Goal: Entertainment & Leisure: Browse casually

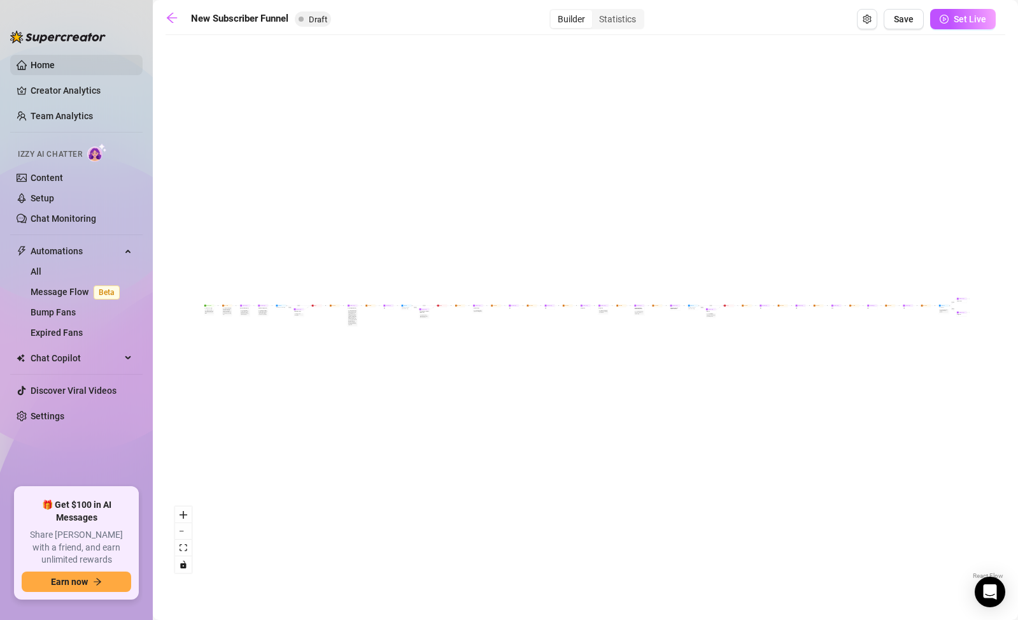
click at [38, 62] on link "Home" at bounding box center [43, 65] width 24 height 10
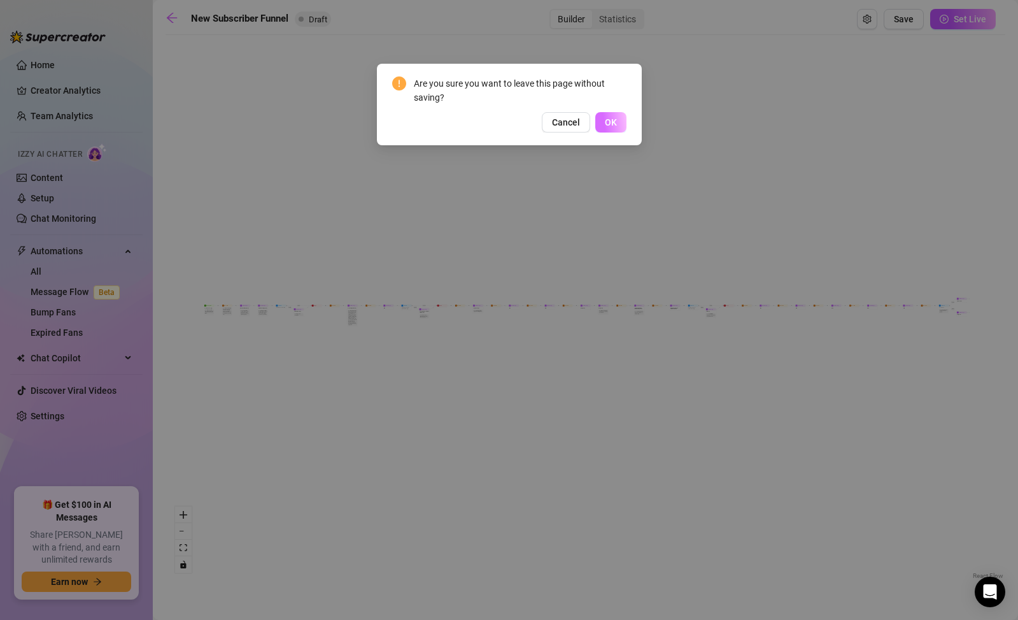
click at [620, 118] on button "OK" at bounding box center [610, 122] width 31 height 20
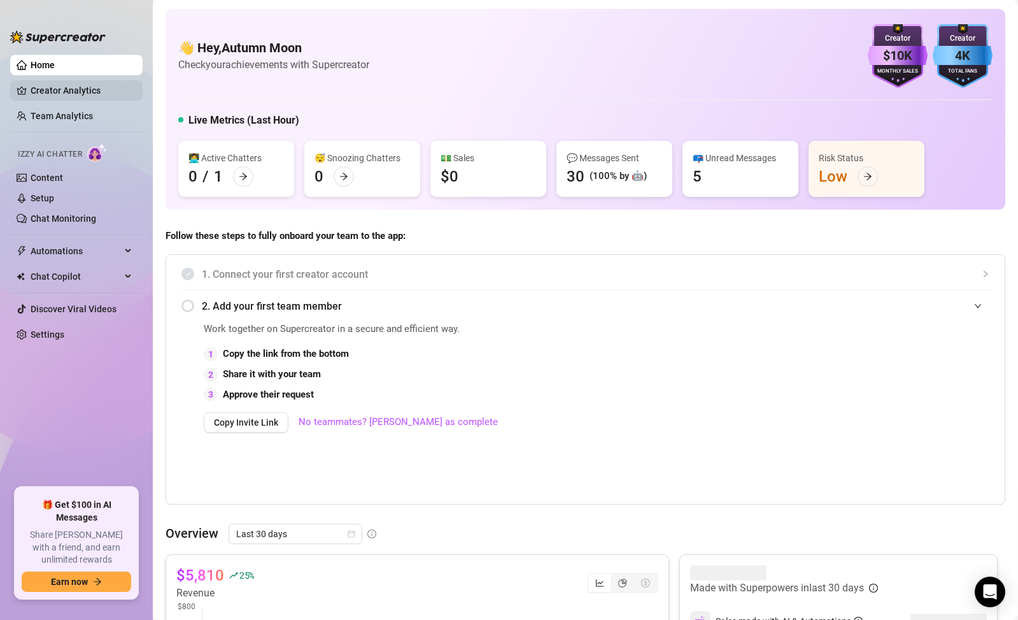
click at [52, 90] on link "Creator Analytics" at bounding box center [82, 90] width 102 height 20
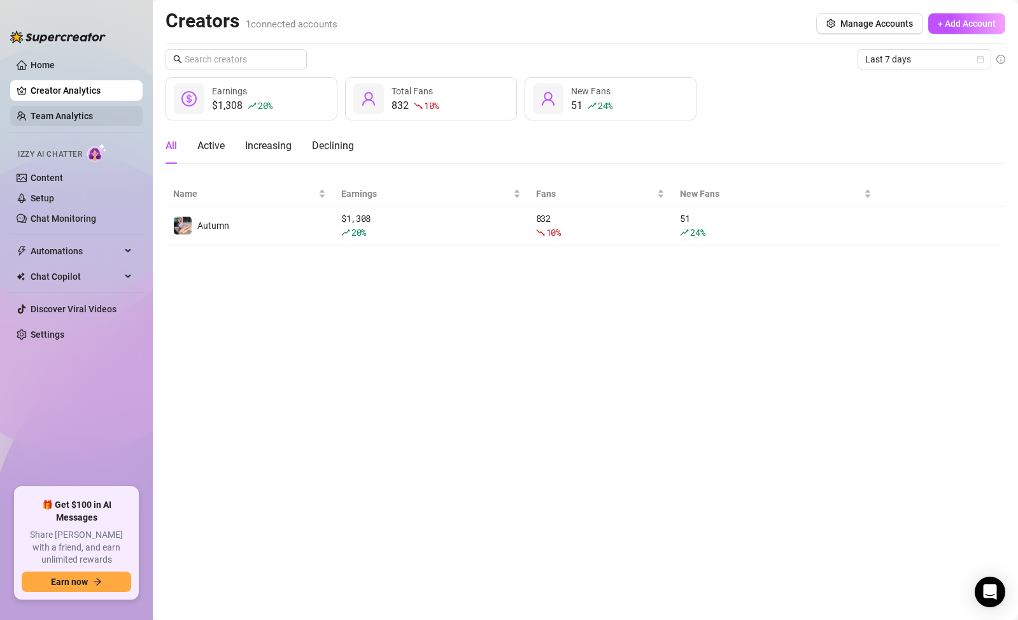
click at [73, 121] on link "Team Analytics" at bounding box center [62, 116] width 62 height 10
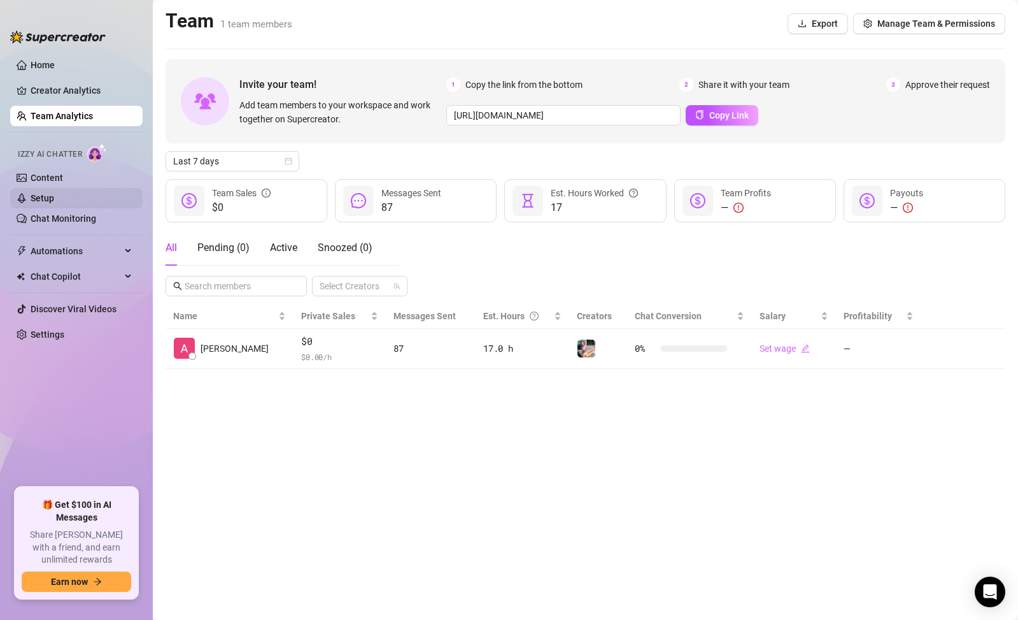
click at [54, 193] on link "Setup" at bounding box center [43, 198] width 24 height 10
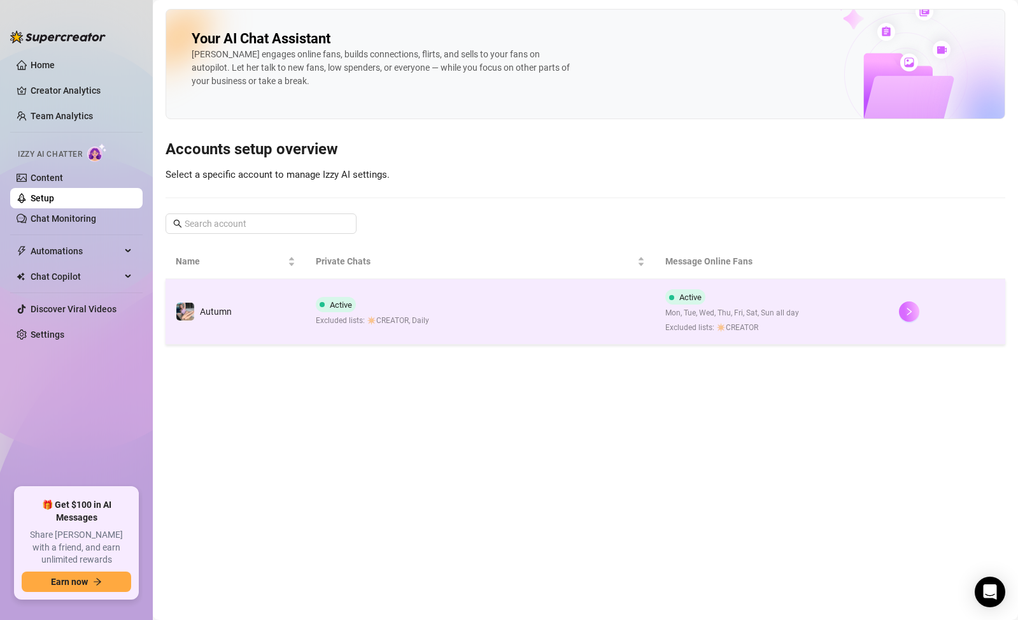
click at [906, 312] on icon "right" at bounding box center [909, 311] width 9 height 9
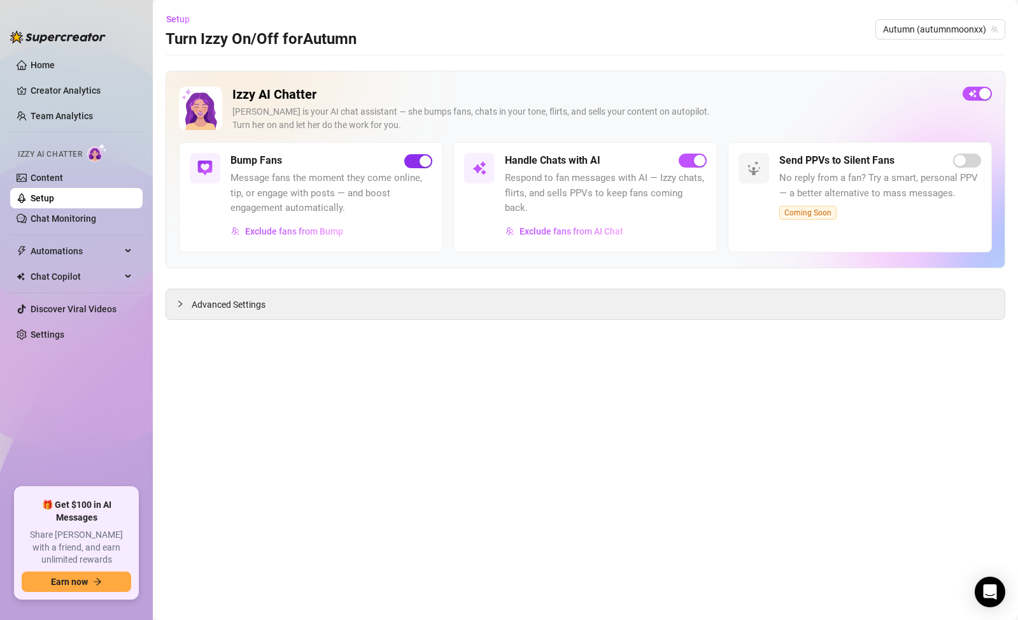
click at [420, 167] on span "button" at bounding box center [418, 161] width 28 height 14
click at [64, 339] on link "Settings" at bounding box center [48, 334] width 34 height 10
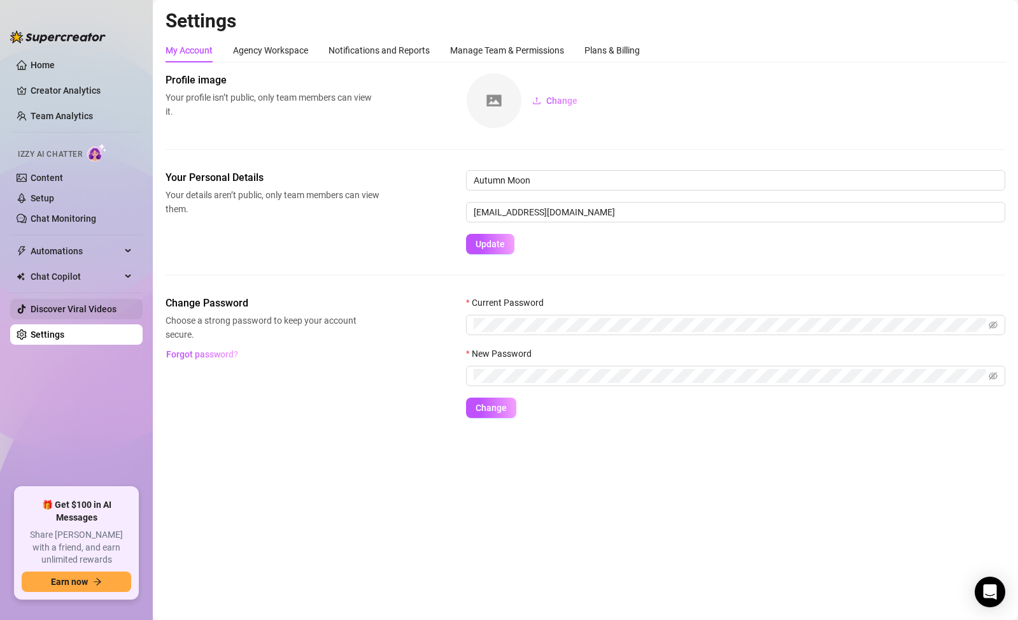
click at [73, 306] on link "Discover Viral Videos" at bounding box center [74, 309] width 86 height 10
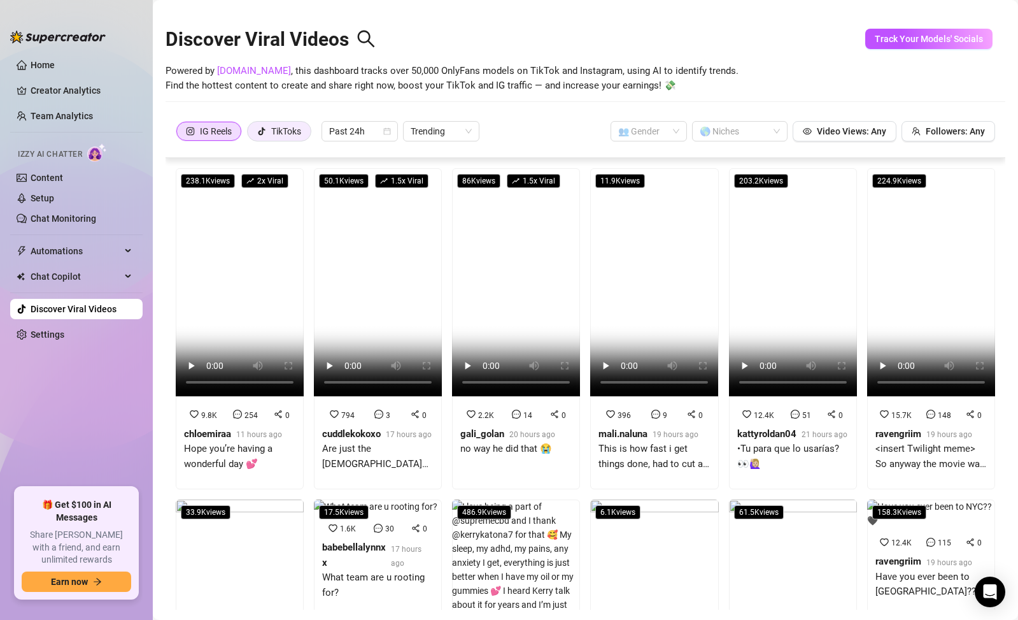
click at [277, 129] on div "TikToks" at bounding box center [286, 131] width 30 height 19
click at [251, 134] on input "TikToks" at bounding box center [251, 134] width 0 height 0
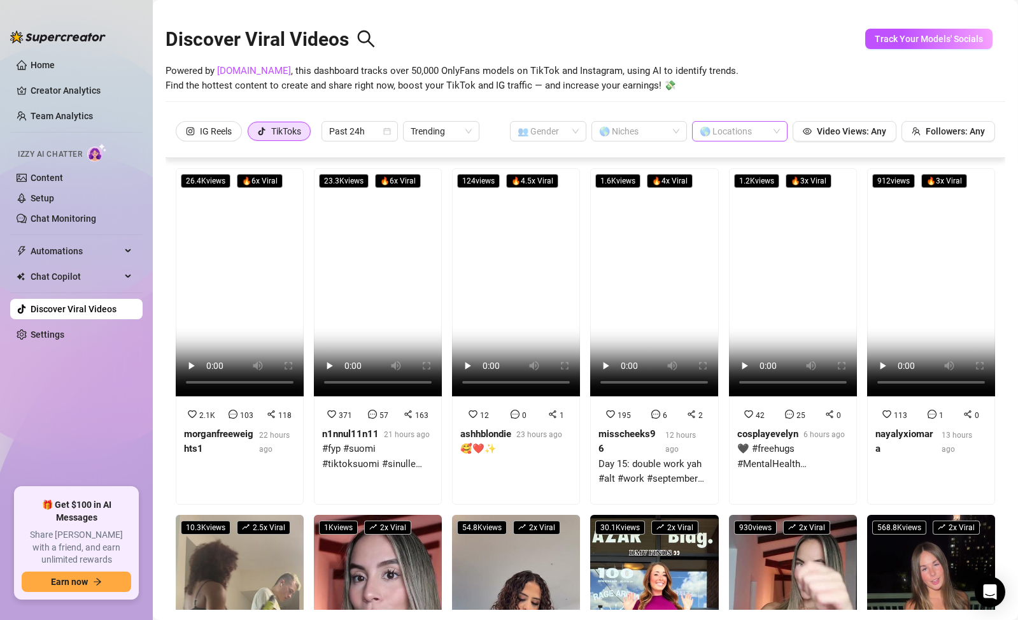
drag, startPoint x: 758, startPoint y: 120, endPoint x: 744, endPoint y: 128, distance: 16.8
click at [758, 120] on div "IG Reels TikToks Past 24h Trending 👥 Gender 🌎 Niches 🌎 Locations Video Views: A…" at bounding box center [586, 137] width 840 height 41
click at [744, 128] on div at bounding box center [733, 131] width 77 height 18
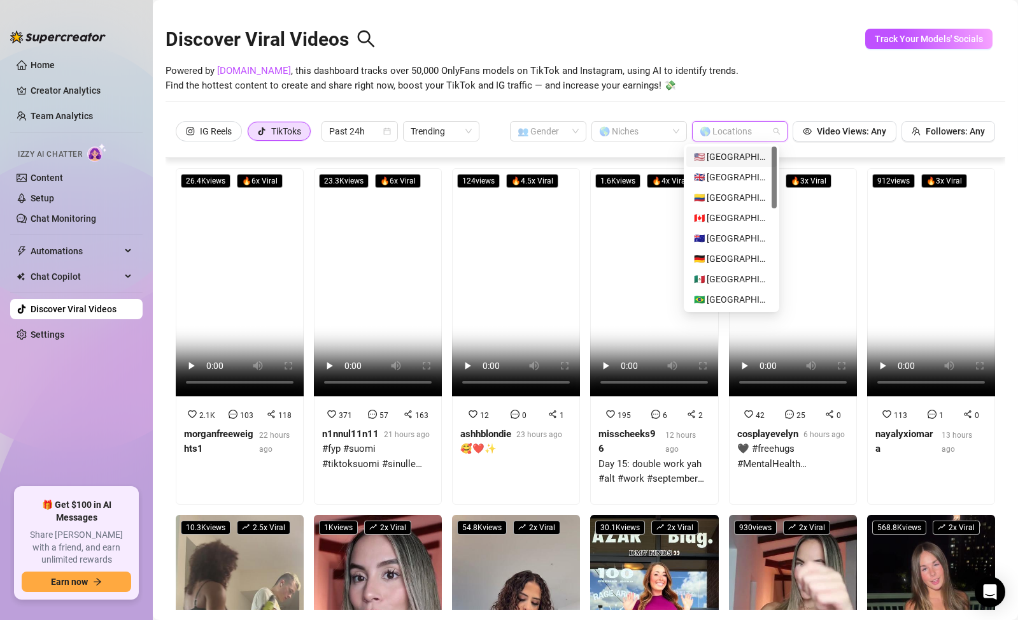
click at [739, 157] on div "🇺🇸 [GEOGRAPHIC_DATA]" at bounding box center [731, 157] width 75 height 14
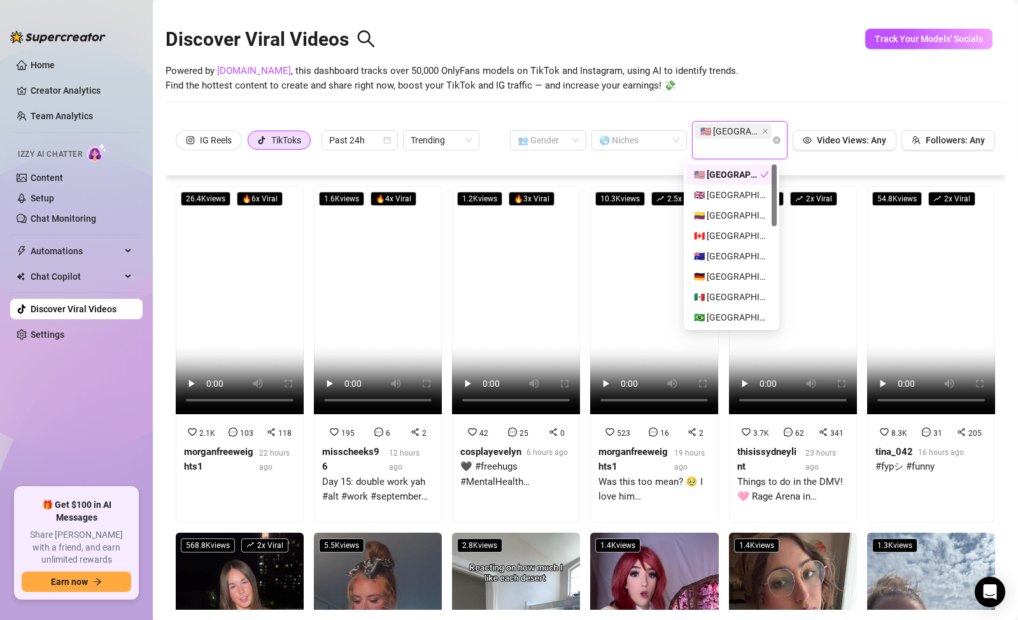
click at [763, 71] on div "Powered by [DOMAIN_NAME] , this dashboard tracks over 50,000 OnlyFans models on…" at bounding box center [586, 79] width 840 height 30
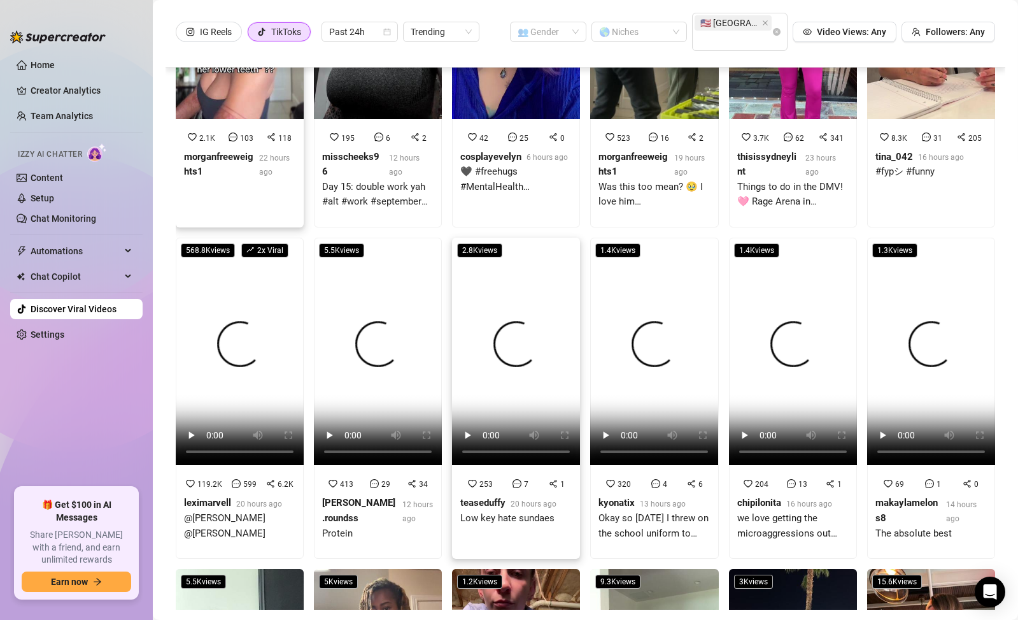
scroll to position [200, 0]
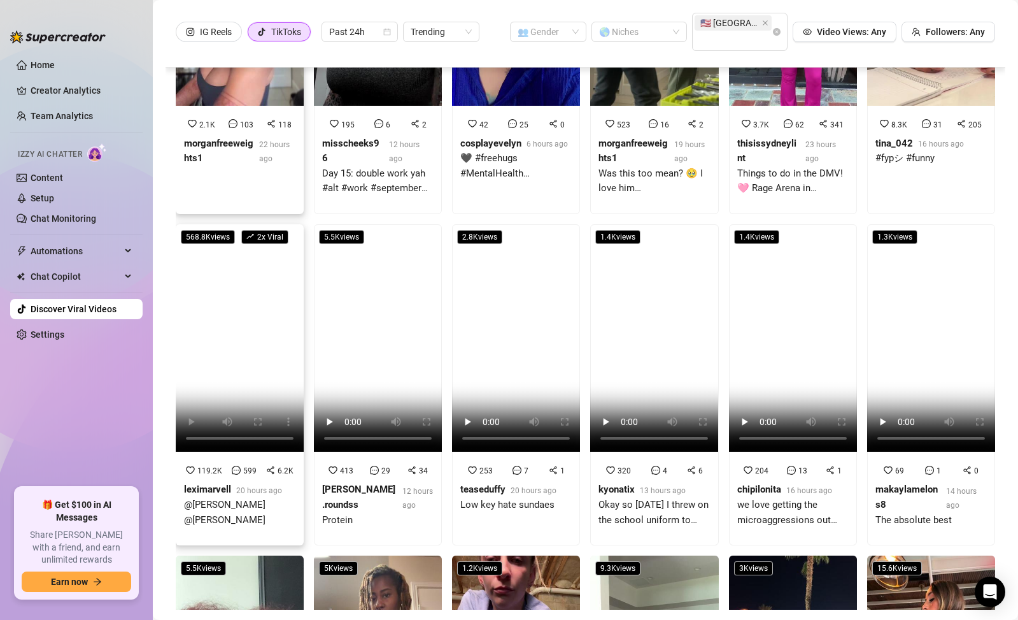
click at [234, 390] on video at bounding box center [240, 338] width 128 height 228
click at [486, 366] on video at bounding box center [516, 338] width 128 height 228
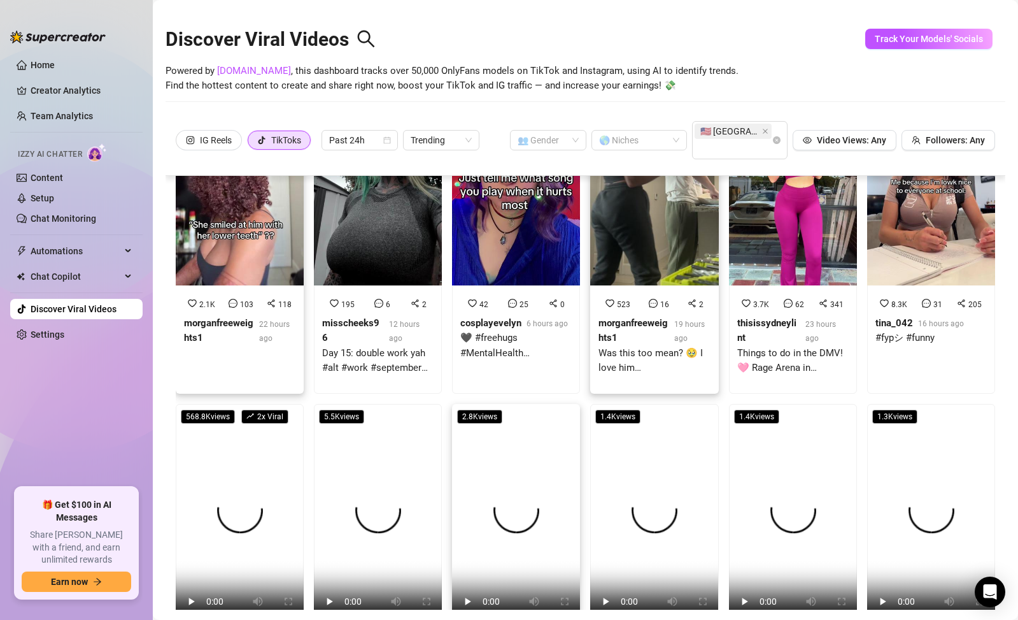
scroll to position [0, 0]
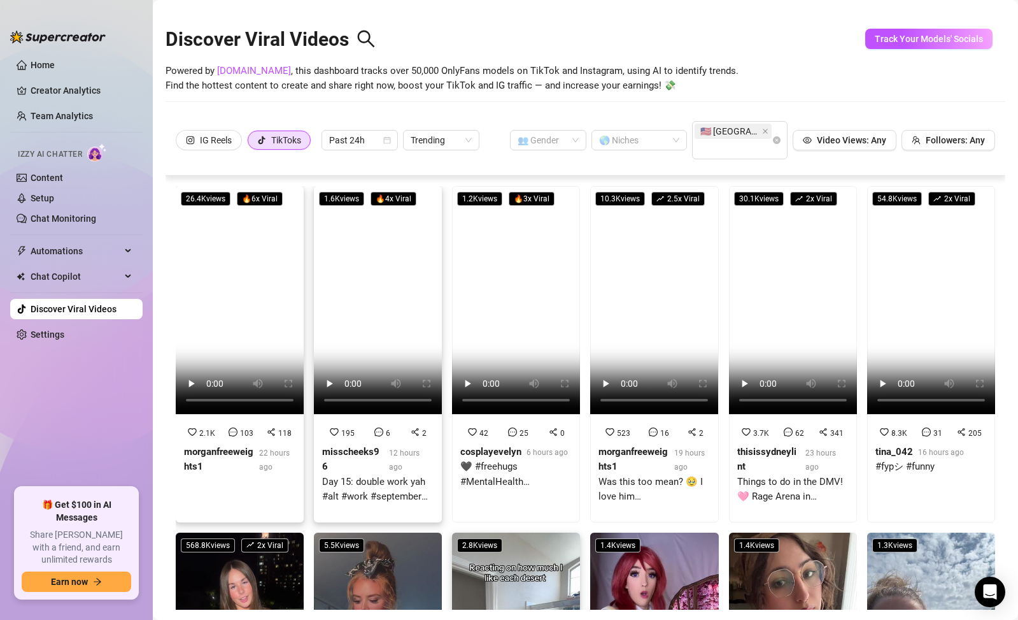
click at [373, 446] on strong "misscheeks96" at bounding box center [350, 459] width 57 height 27
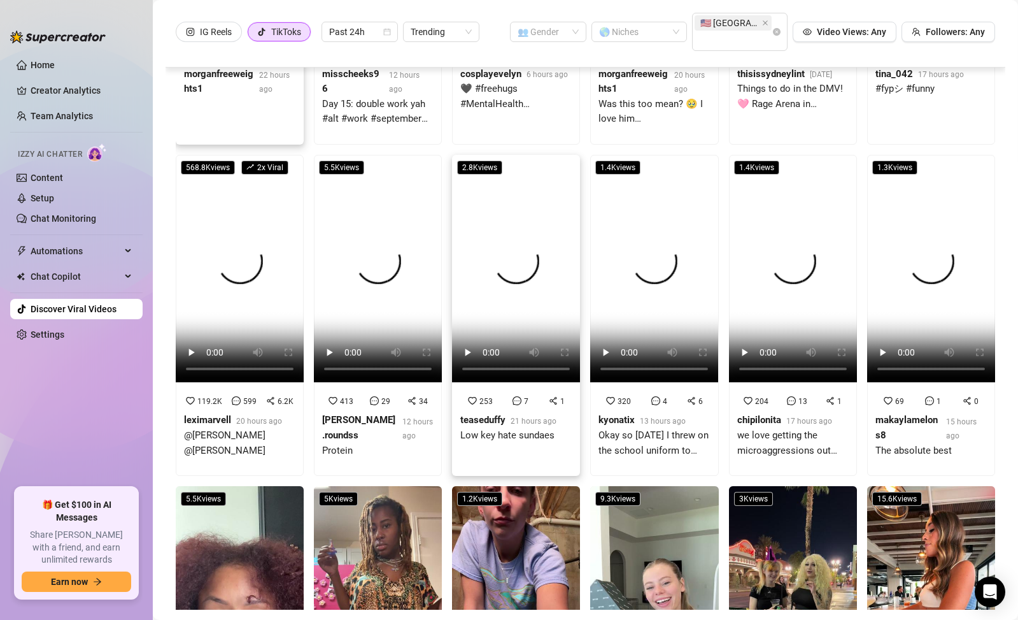
scroll to position [359, 0]
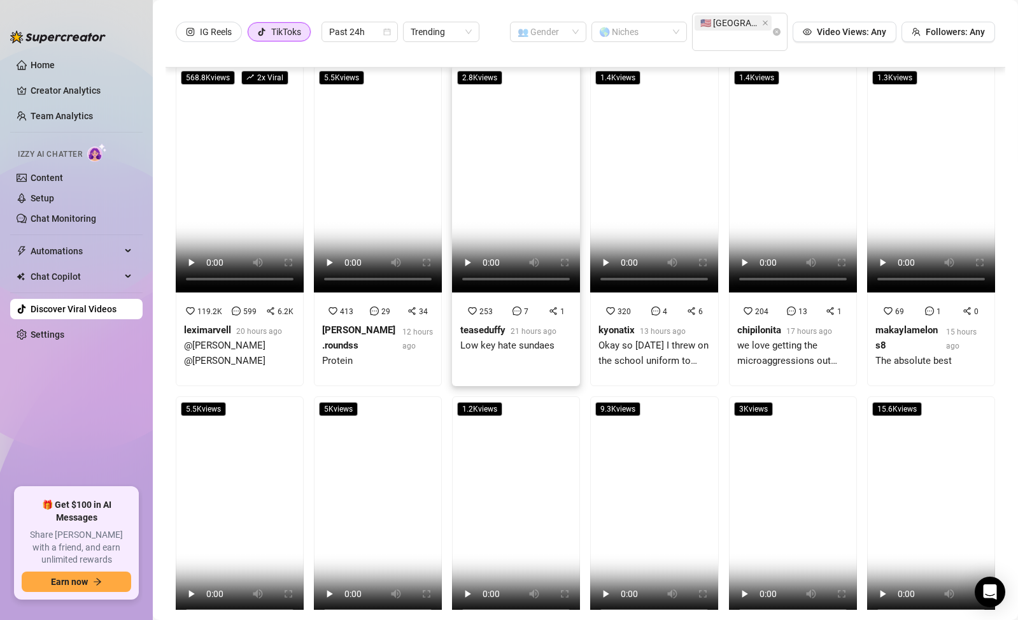
click at [506, 341] on div "Low key hate sundaes" at bounding box center [508, 345] width 96 height 15
